Goal: Download file/media

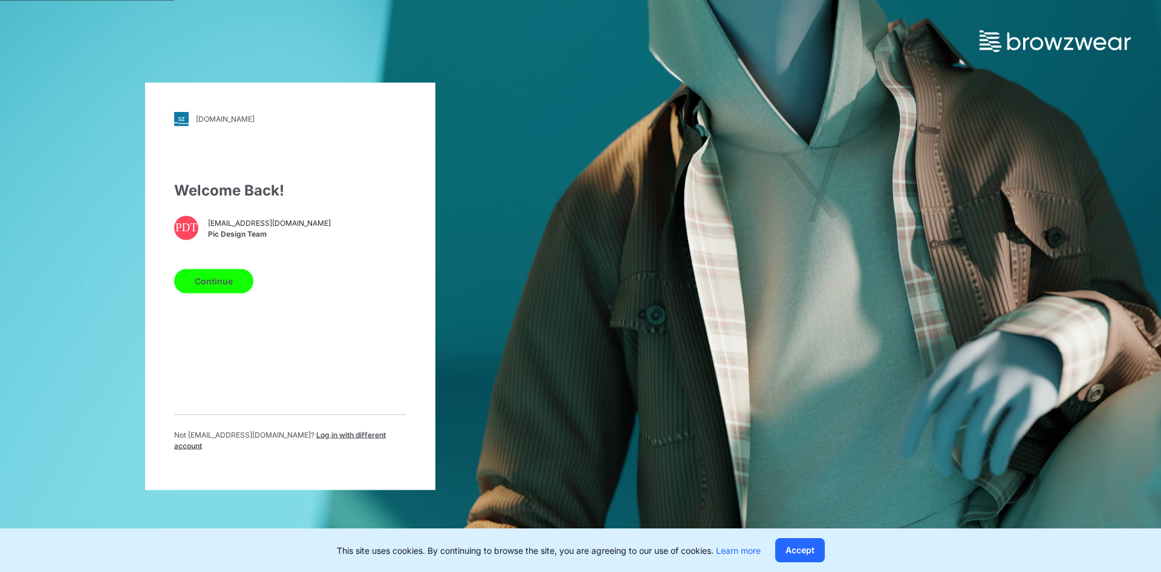
click at [221, 281] on button "Continue" at bounding box center [213, 281] width 79 height 24
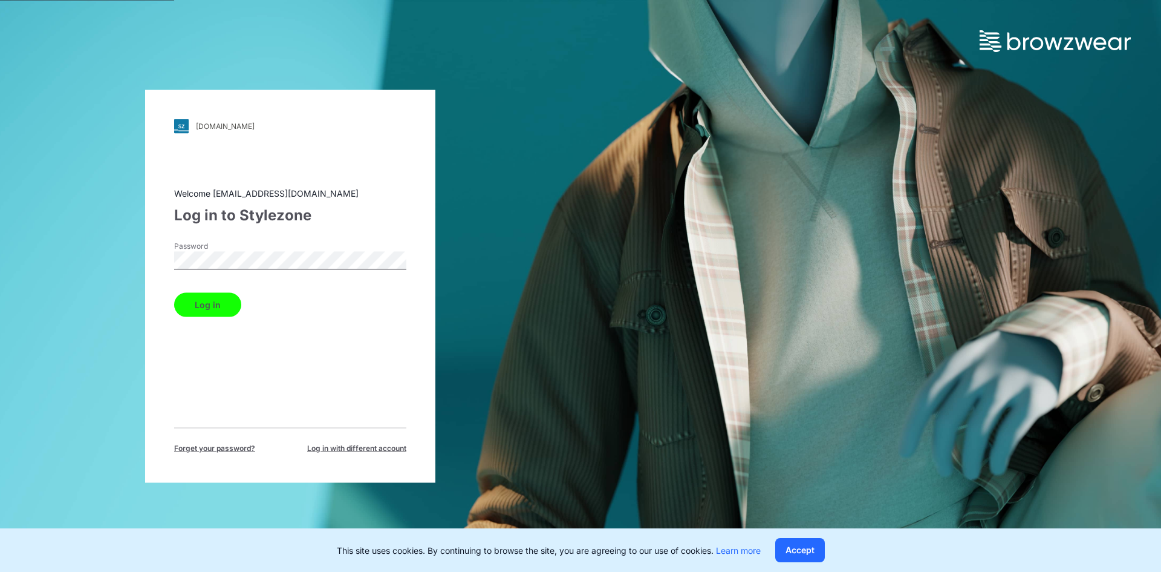
click at [221, 304] on button "Log in" at bounding box center [207, 304] width 67 height 24
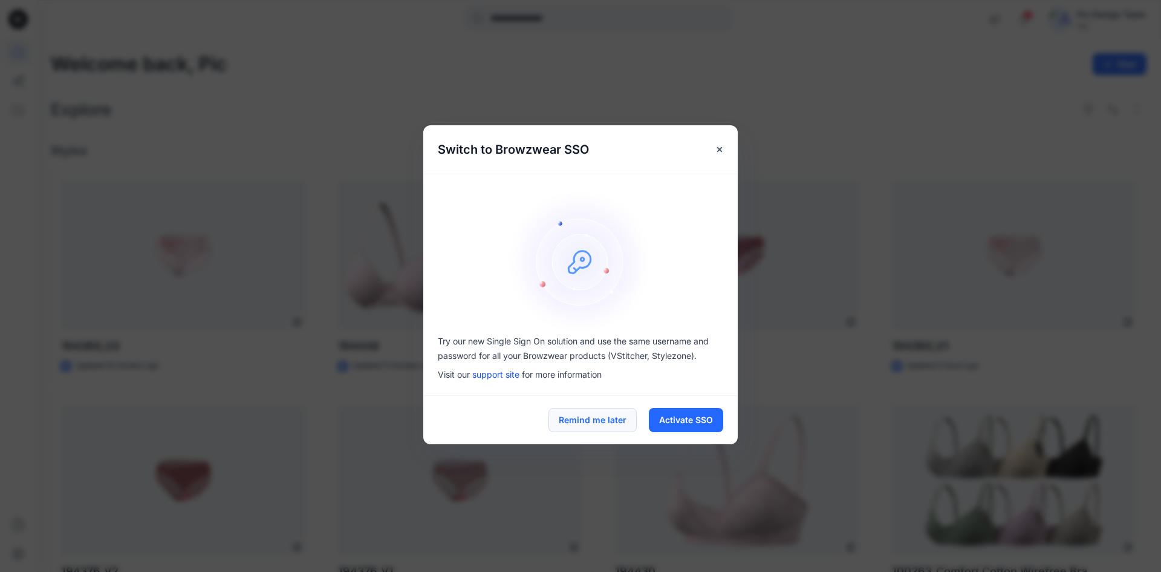
click at [602, 426] on button "Remind me later" at bounding box center [593, 420] width 88 height 24
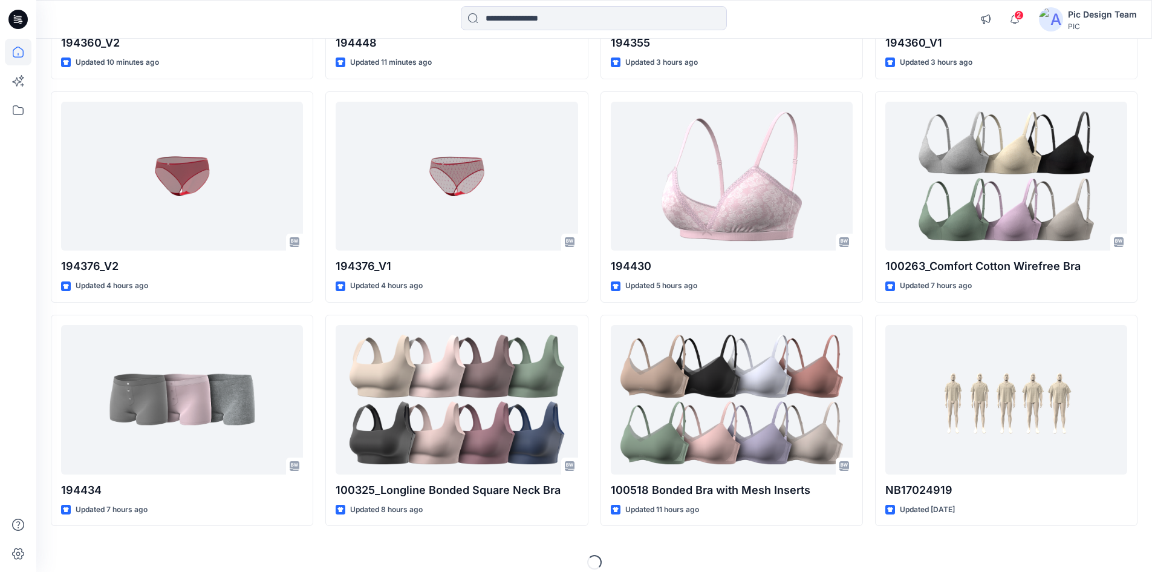
scroll to position [302, 0]
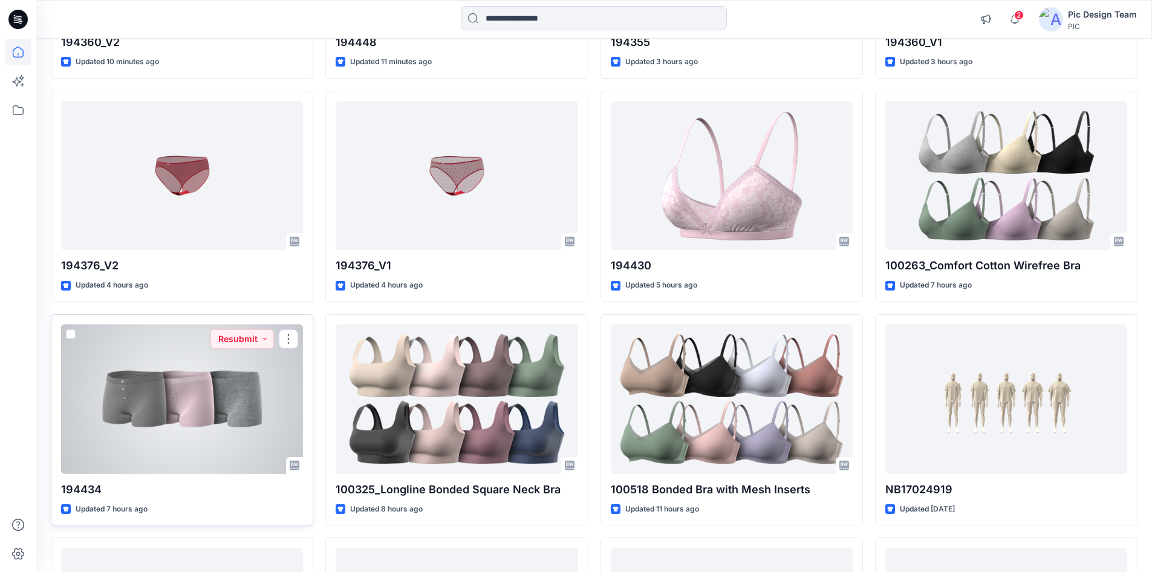
click at [194, 428] on div at bounding box center [182, 398] width 242 height 149
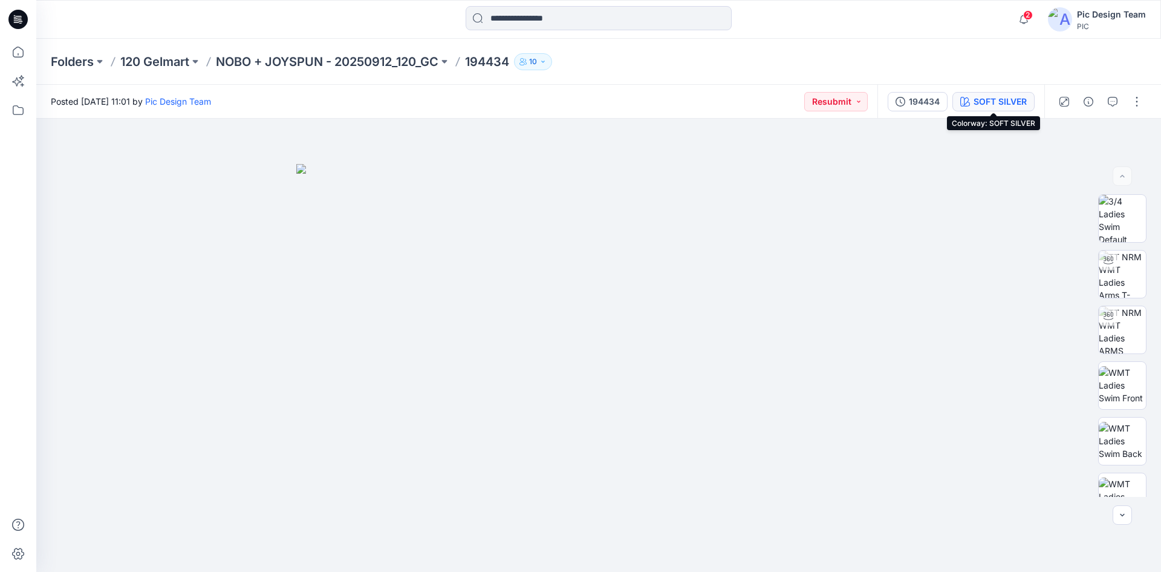
click at [999, 99] on div "SOFT SILVER" at bounding box center [1000, 101] width 53 height 13
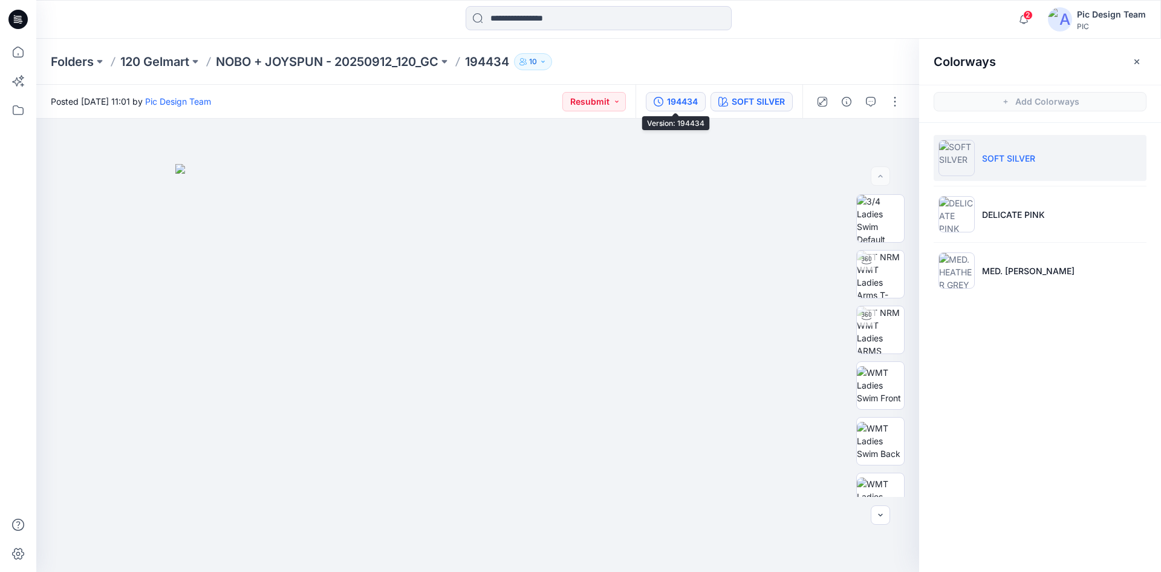
click at [680, 106] on div "194434" at bounding box center [682, 101] width 31 height 13
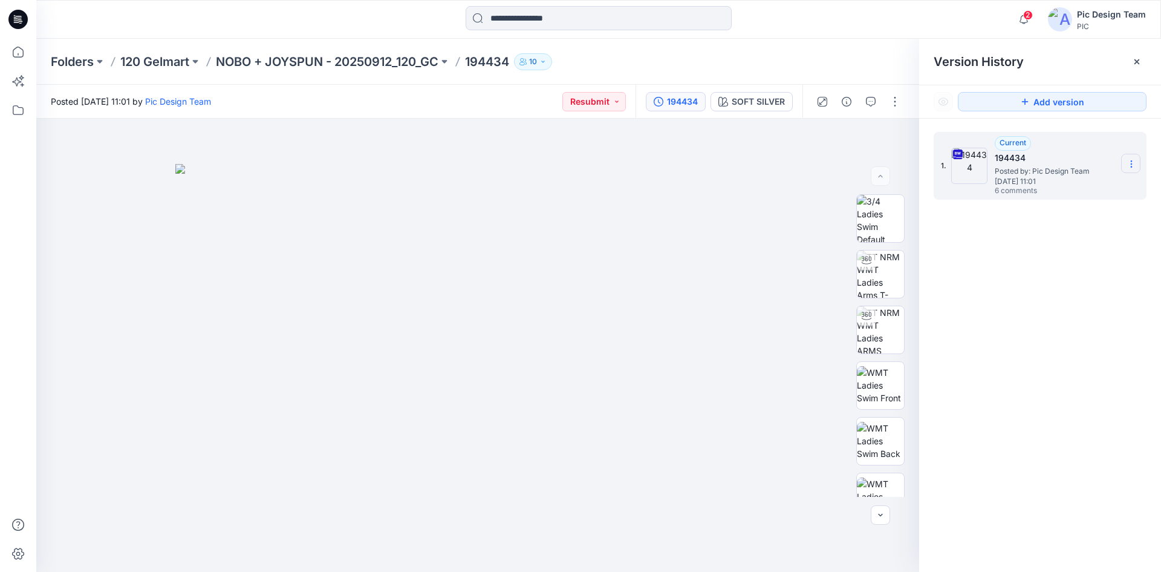
click at [1132, 167] on icon at bounding box center [1131, 166] width 1 height 1
click at [1057, 192] on span "Download Source BW File" at bounding box center [1071, 187] width 102 height 15
